Goal: Check status: Check status

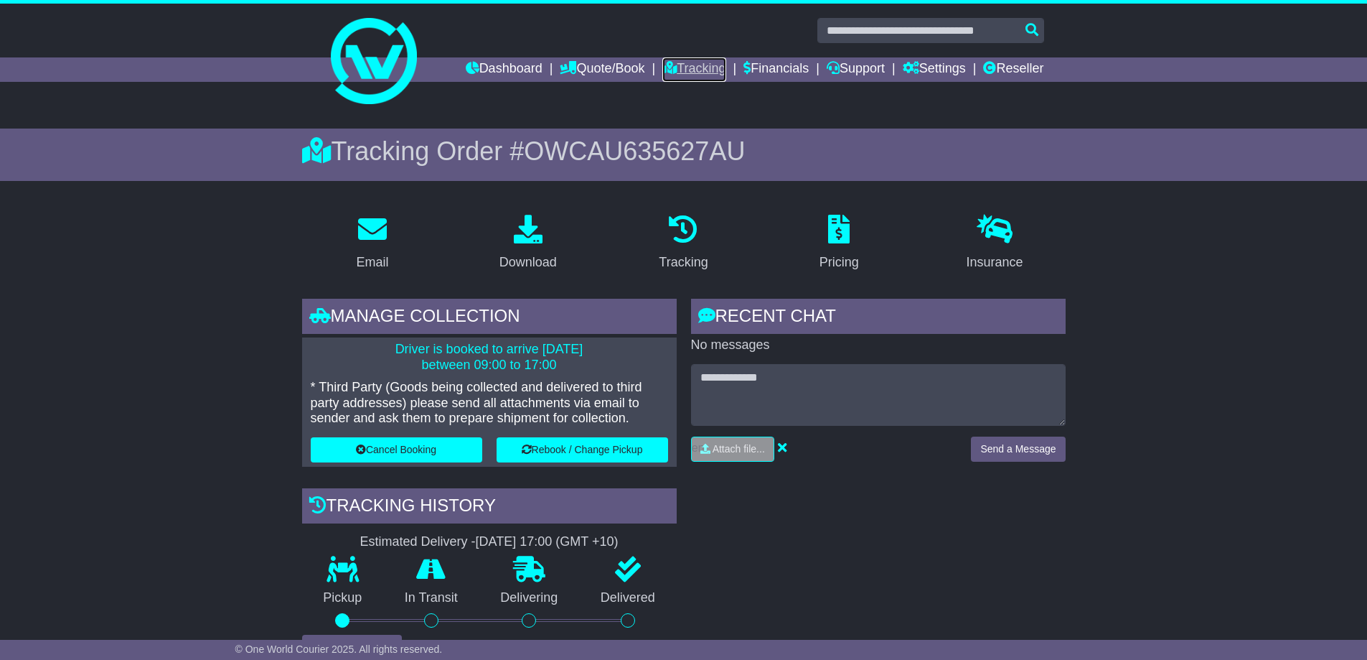
click at [680, 65] on link "Tracking" at bounding box center [693, 69] width 63 height 24
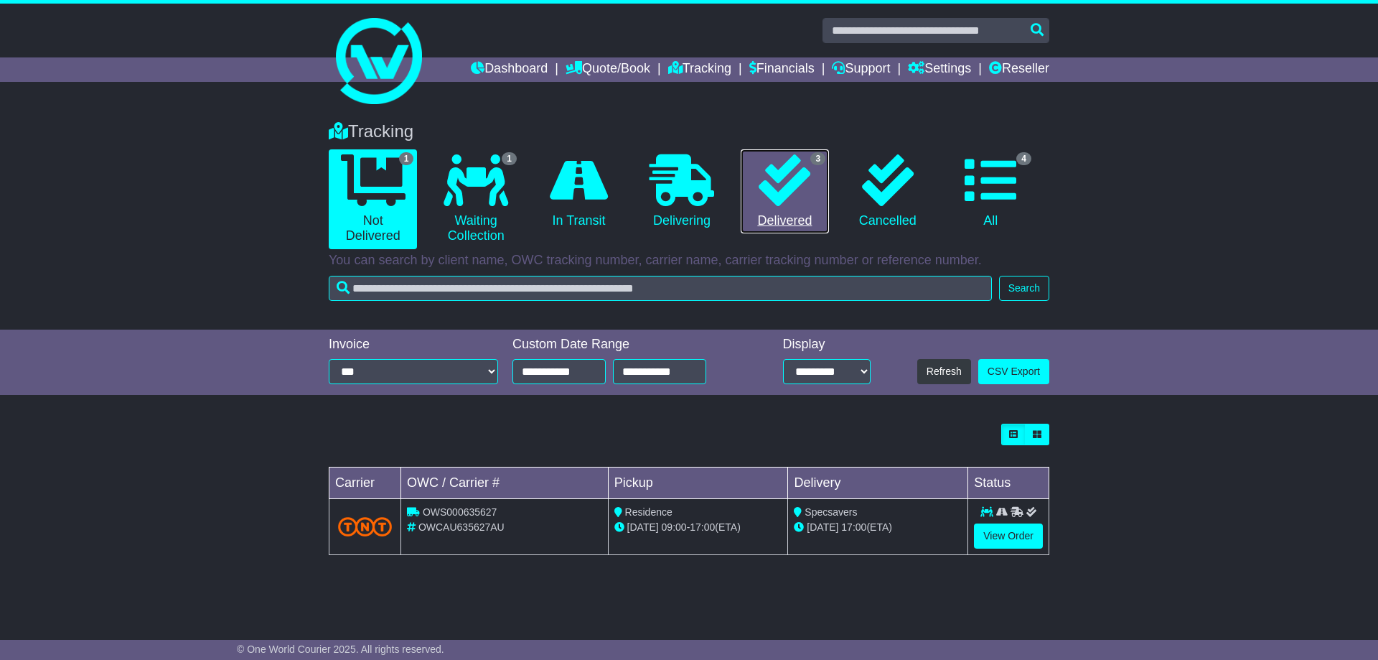
click at [780, 220] on link "3 Delivered" at bounding box center [785, 191] width 88 height 85
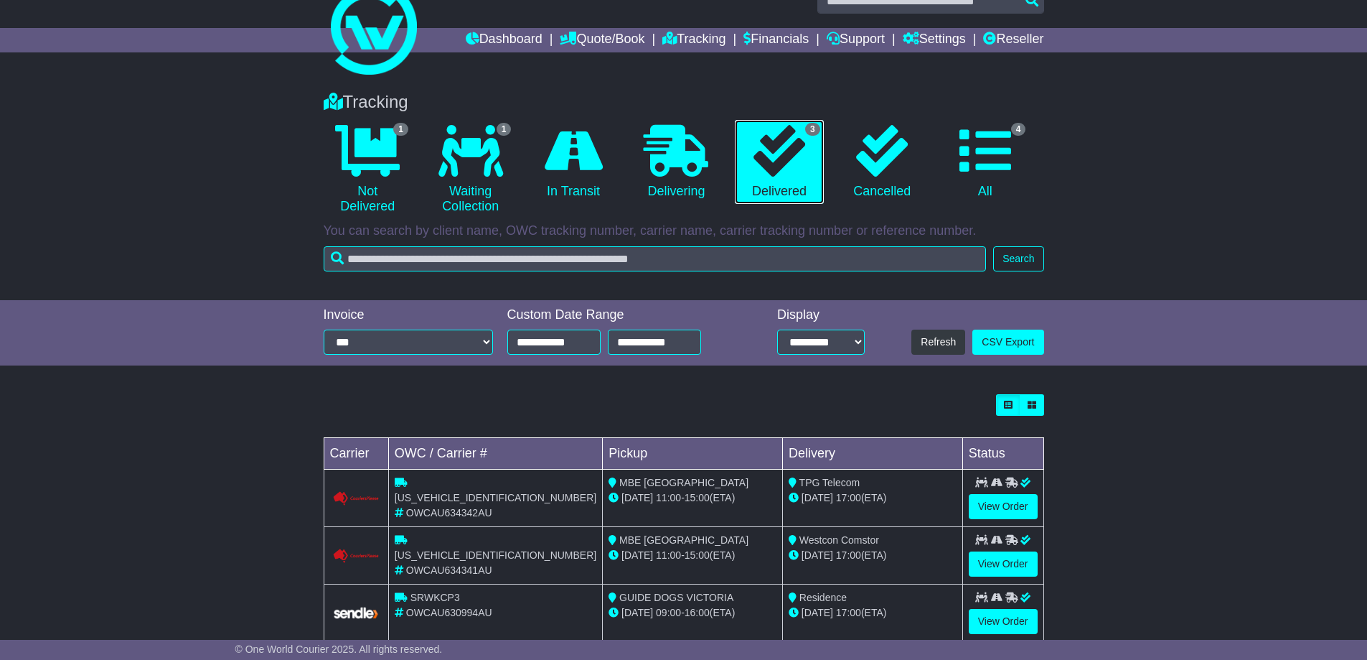
scroll to position [58, 0]
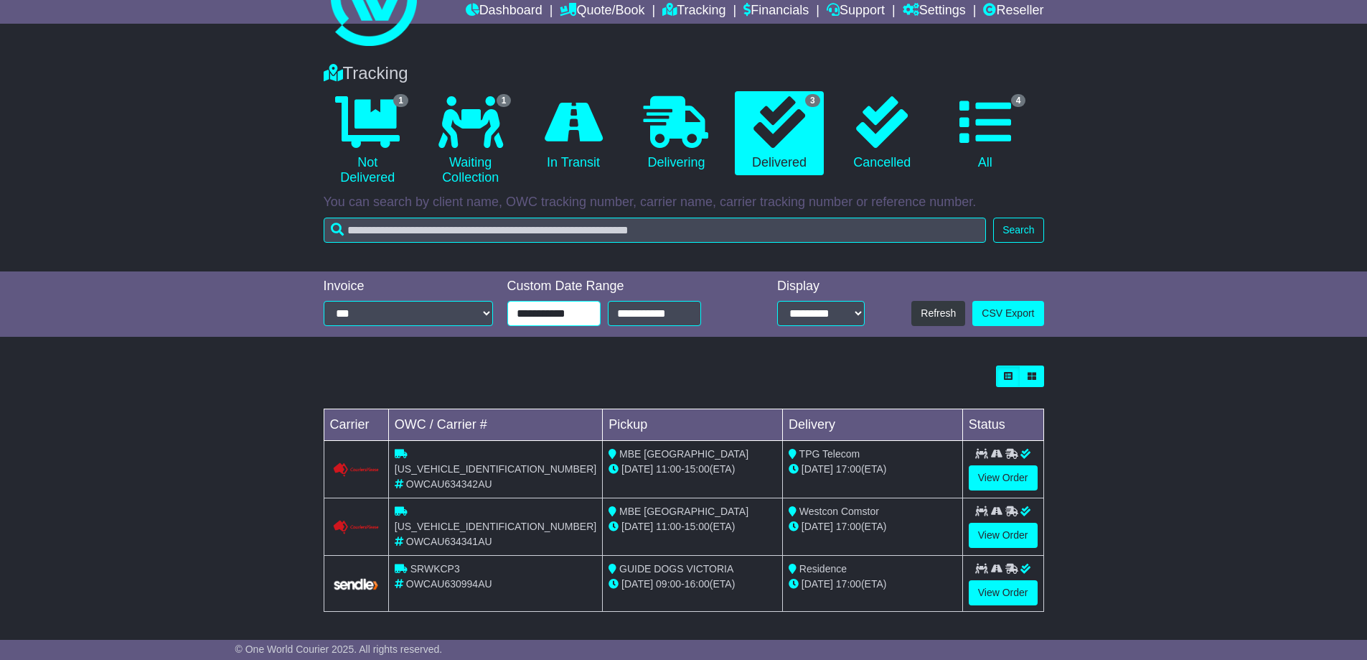
click at [566, 311] on input "**********" at bounding box center [553, 313] width 93 height 25
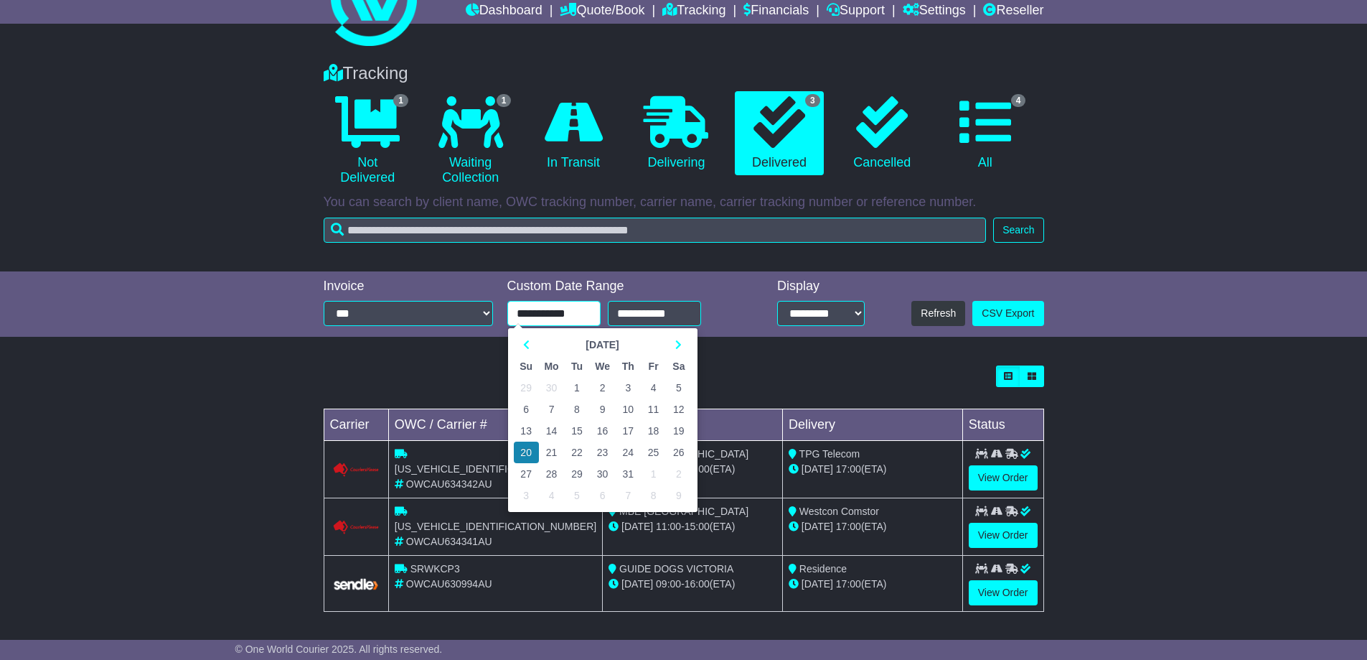
click at [574, 384] on td "1" at bounding box center [576, 388] width 25 height 22
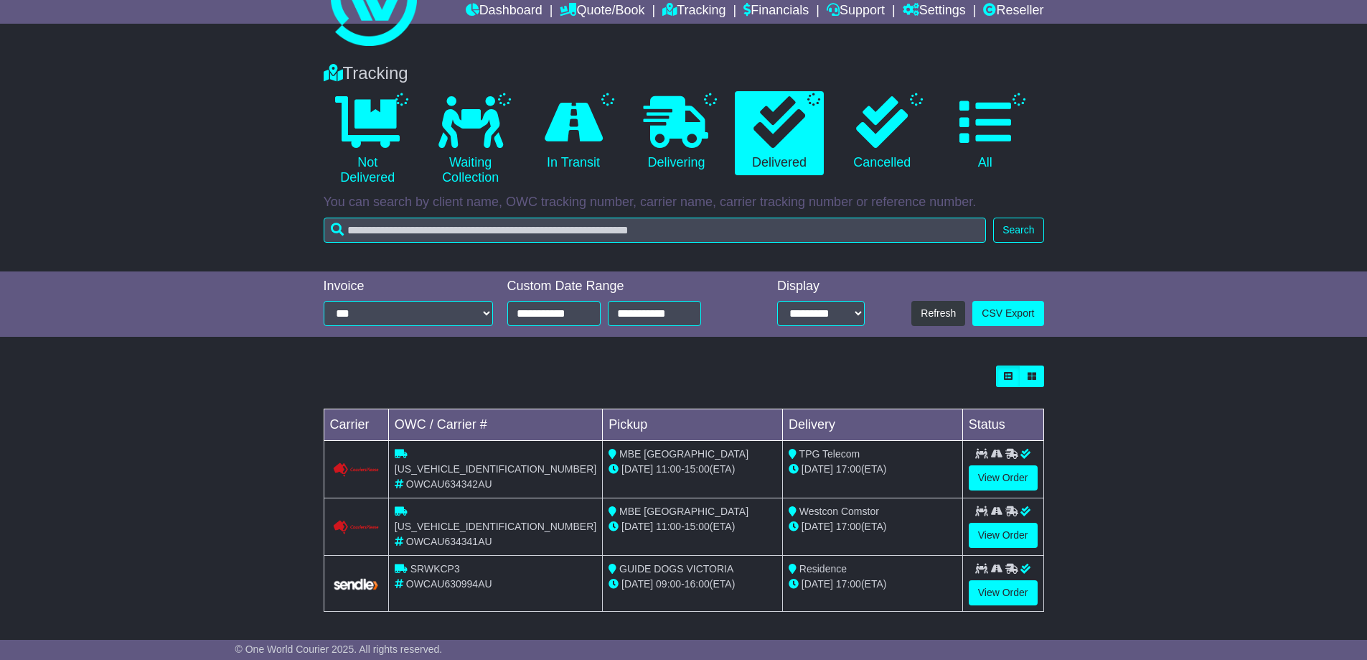
type input "**********"
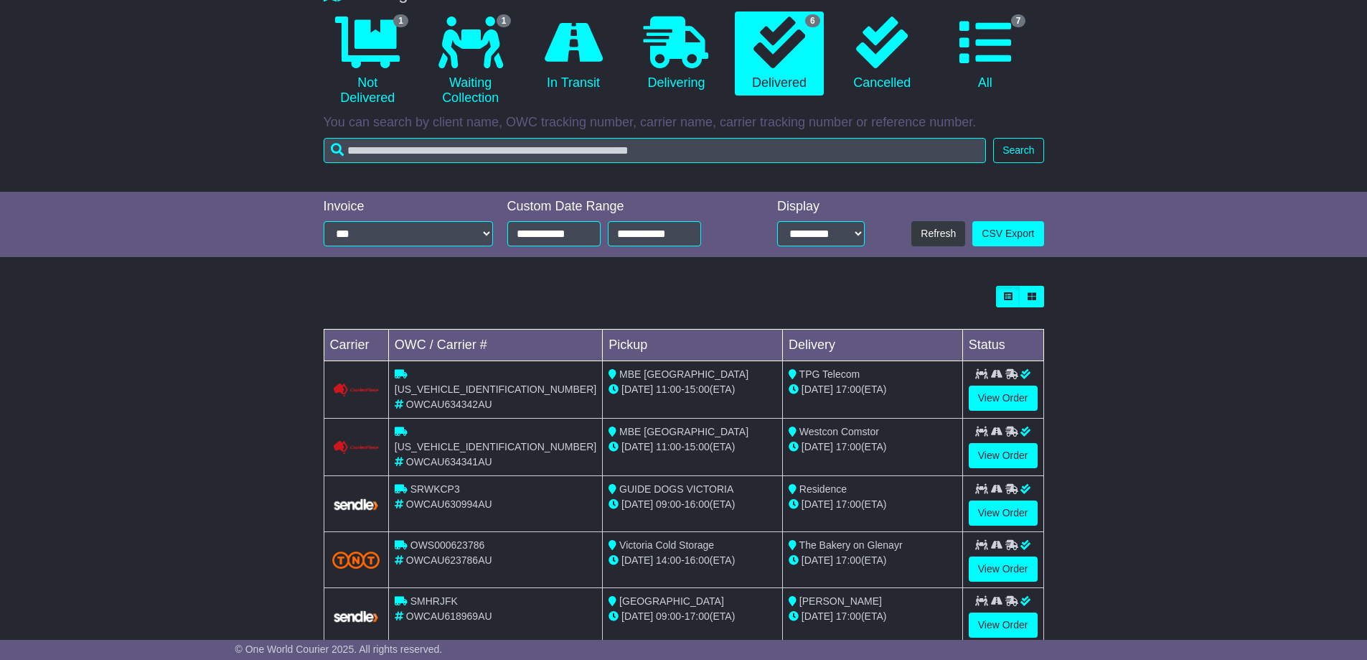
scroll to position [144, 0]
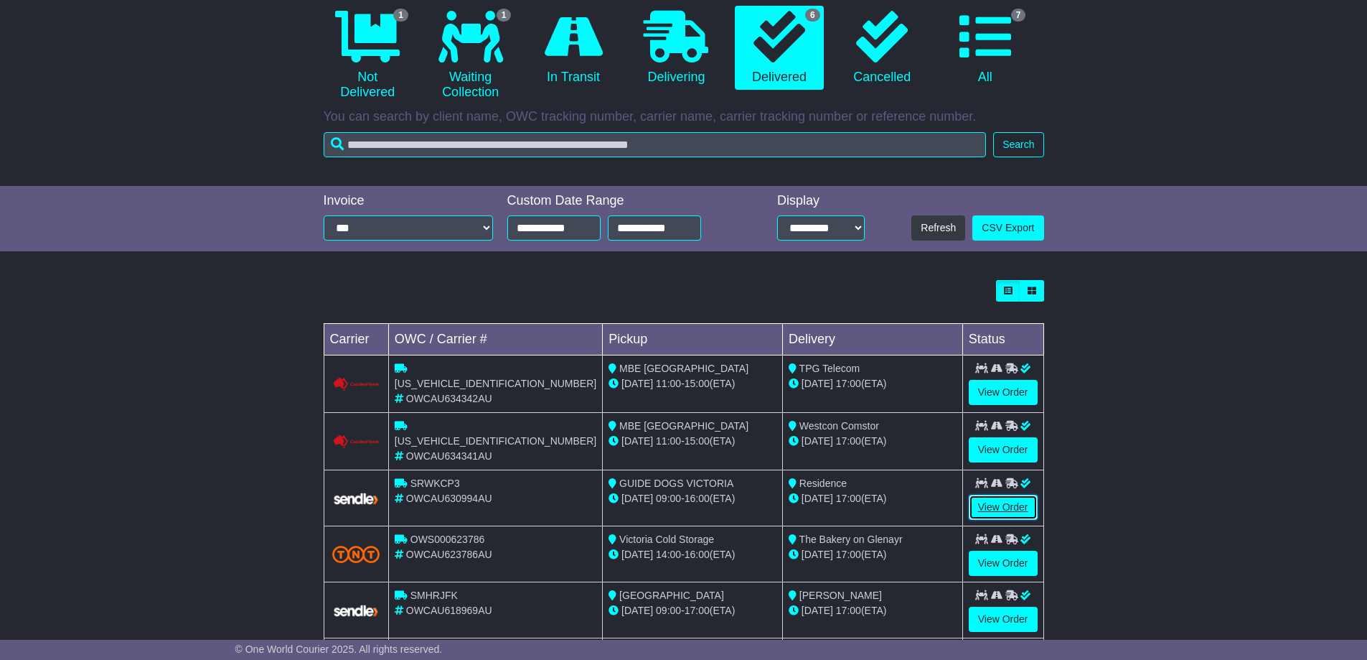
click at [1000, 499] on link "View Order" at bounding box center [1003, 506] width 69 height 25
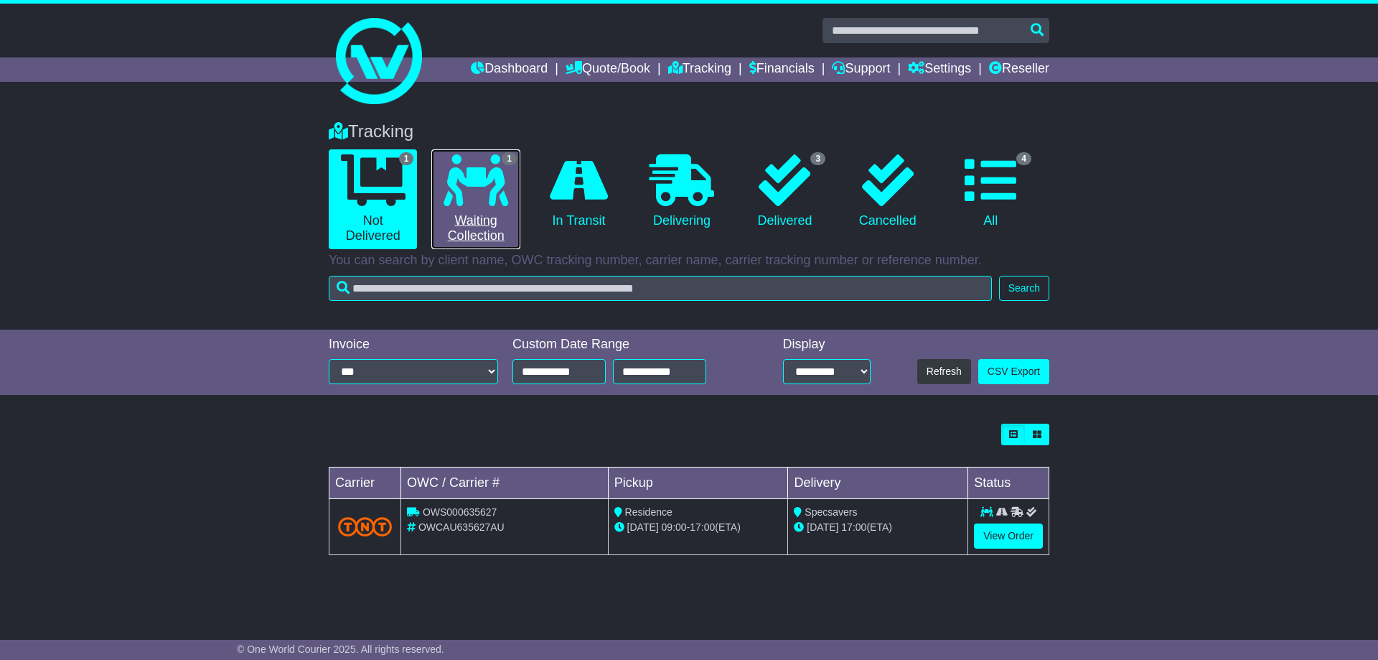
click at [476, 219] on link "1 Waiting Collection" at bounding box center [475, 199] width 88 height 100
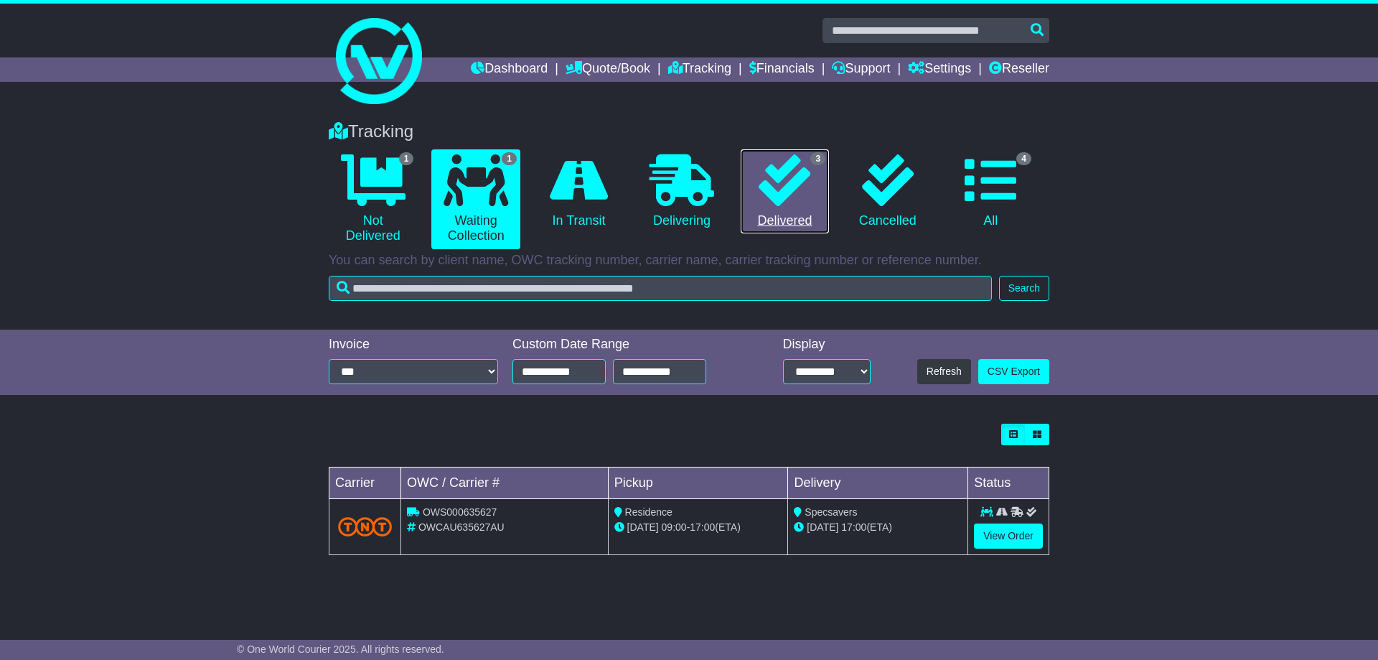
click at [783, 219] on link "3 Delivered" at bounding box center [785, 191] width 88 height 85
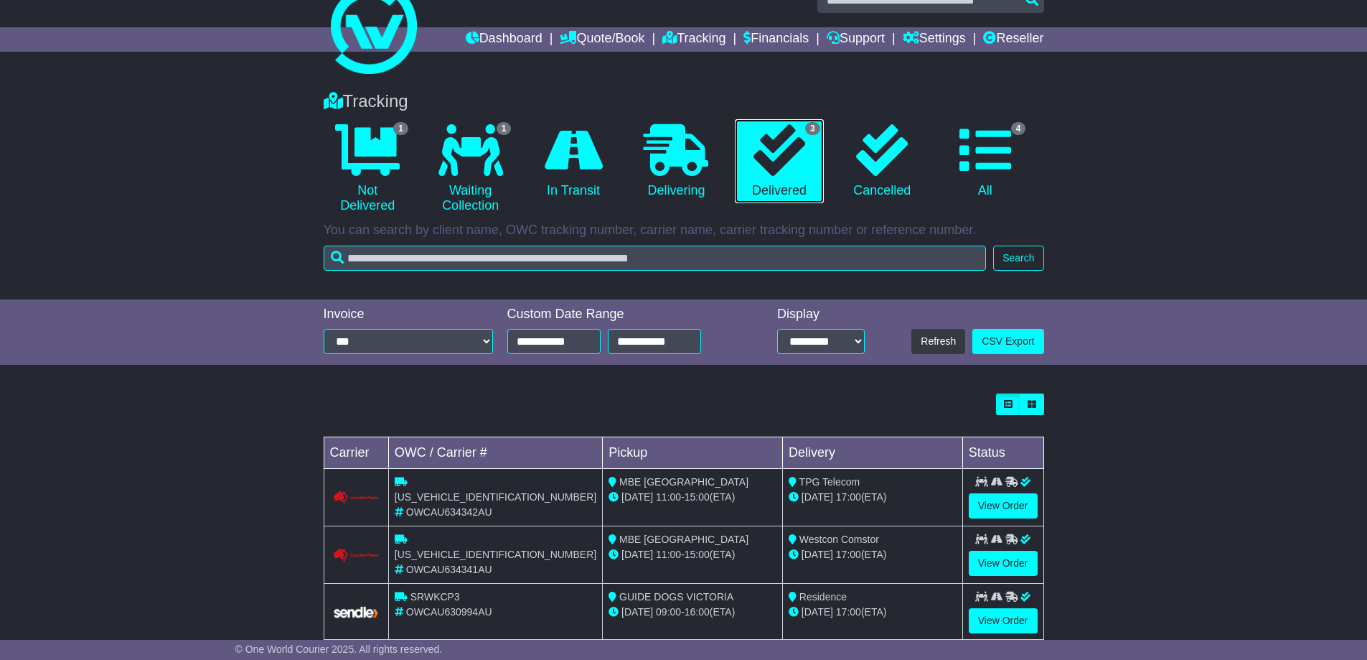
scroll to position [58, 0]
